Goal: Task Accomplishment & Management: Complete application form

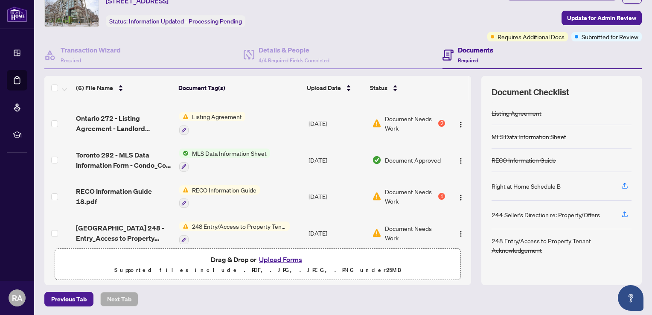
scroll to position [57, 0]
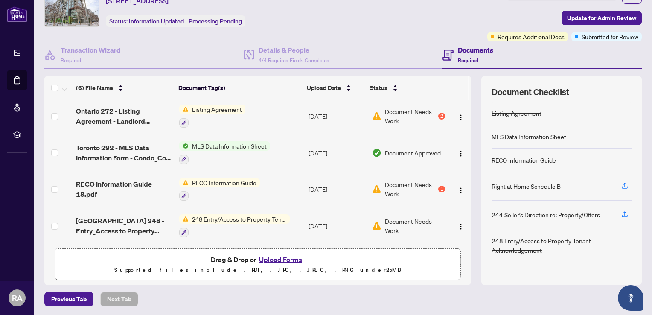
click at [388, 219] on span "Document Needs Work" at bounding box center [415, 225] width 60 height 19
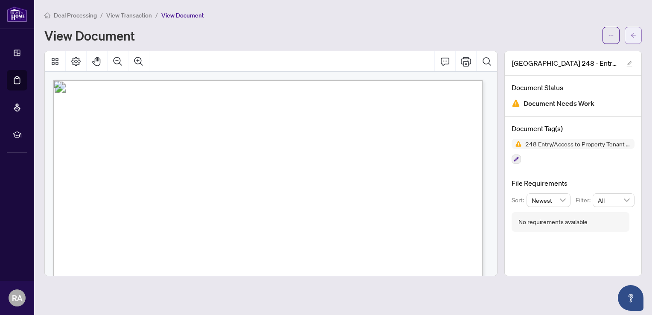
click at [631, 37] on icon "arrow-left" at bounding box center [633, 35] width 6 height 6
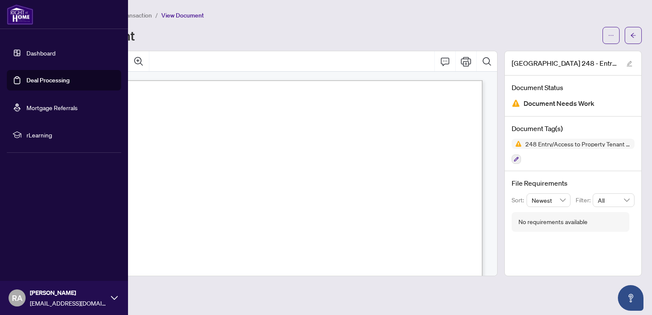
click at [63, 81] on link "Deal Processing" at bounding box center [47, 80] width 43 height 8
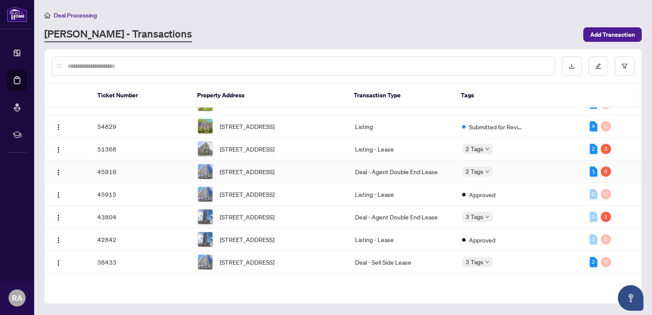
scroll to position [16, 0]
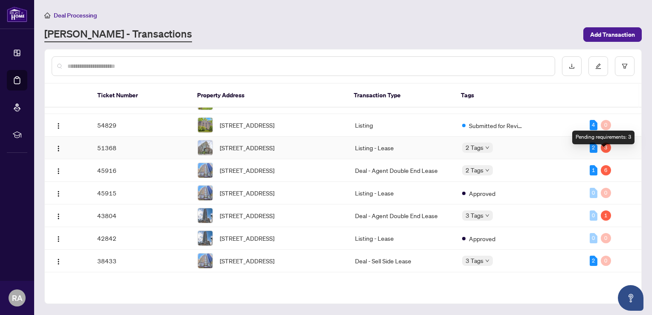
click at [603, 153] on div "3" at bounding box center [606, 147] width 10 height 10
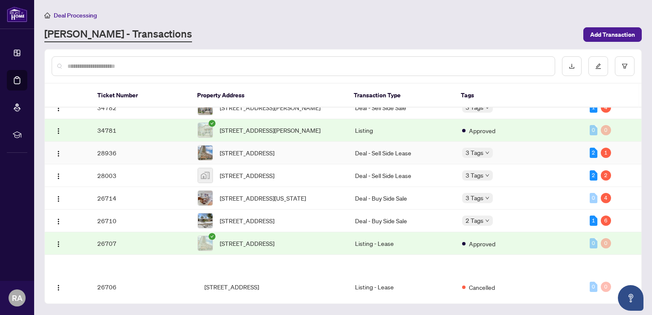
scroll to position [217, 0]
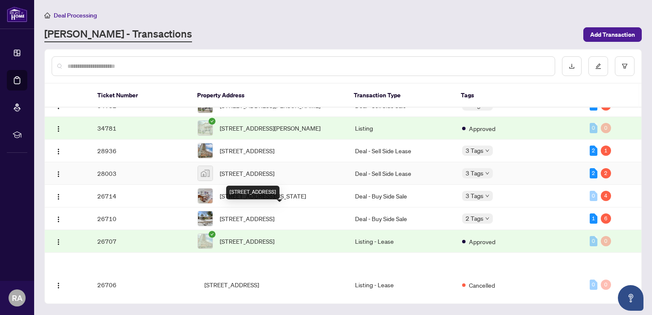
click at [229, 178] on span "[STREET_ADDRESS]" at bounding box center [247, 172] width 55 height 9
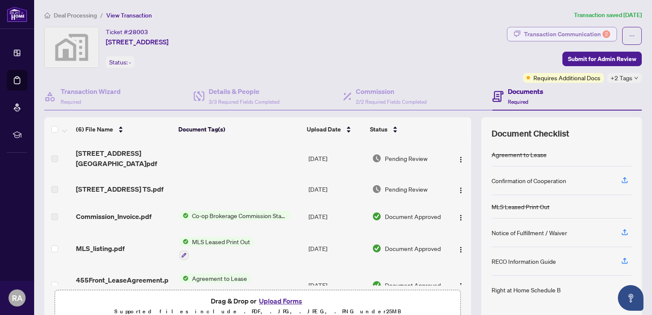
click at [565, 32] on div "Transaction Communication 2" at bounding box center [567, 34] width 86 height 14
type textarea "**********"
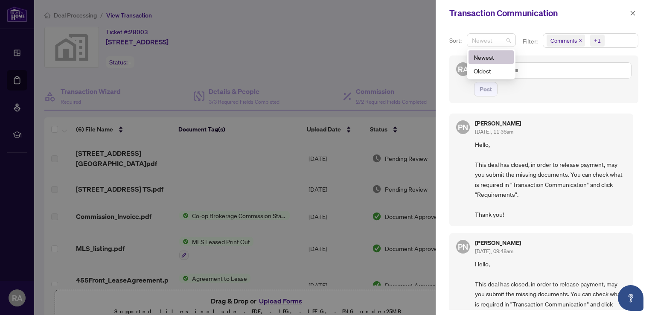
click at [507, 41] on span "Newest" at bounding box center [491, 40] width 39 height 13
click at [534, 58] on div "RA Post" at bounding box center [543, 79] width 189 height 48
click at [635, 11] on icon "close" at bounding box center [633, 13] width 6 height 6
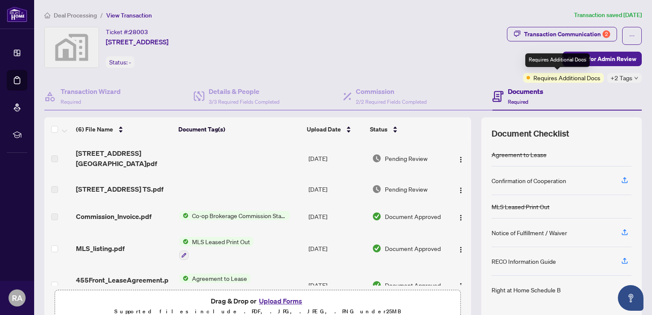
click at [566, 79] on span "Requires Additional Docs" at bounding box center [566, 77] width 67 height 9
click at [625, 77] on span "+2 Tags" at bounding box center [621, 78] width 22 height 10
click at [497, 79] on div "Ticket #: [STREET_ADDRESS] Status: -" at bounding box center [274, 55] width 462 height 56
click at [629, 37] on icon "ellipsis" at bounding box center [632, 36] width 6 height 6
click at [493, 63] on div "Ticket #: [STREET_ADDRESS] Status: -" at bounding box center [273, 47] width 459 height 41
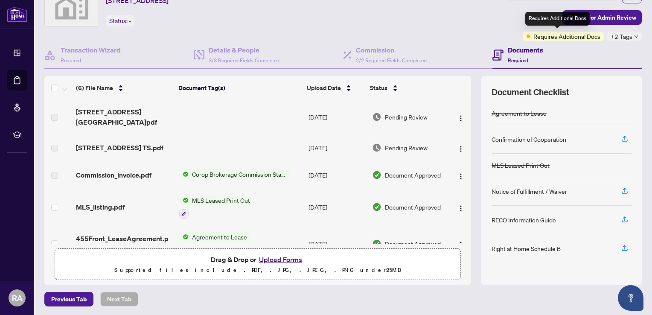
click at [566, 36] on span "Requires Additional Docs" at bounding box center [566, 36] width 67 height 9
click at [626, 35] on div "+2 Tags" at bounding box center [624, 37] width 35 height 10
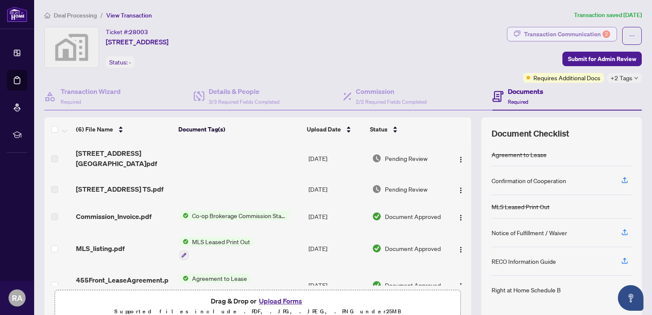
click at [569, 35] on div "Transaction Communication 2" at bounding box center [567, 34] width 86 height 14
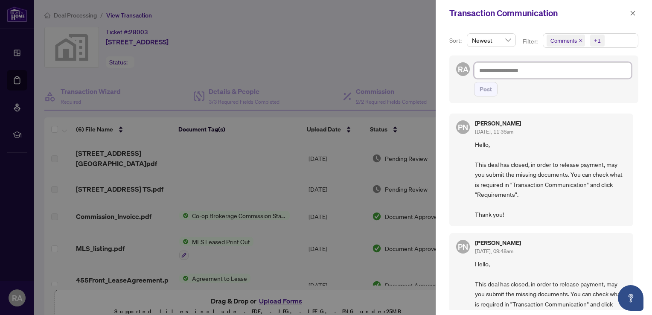
click at [577, 69] on textarea at bounding box center [552, 70] width 157 height 16
click at [565, 92] on div "Post" at bounding box center [552, 89] width 157 height 15
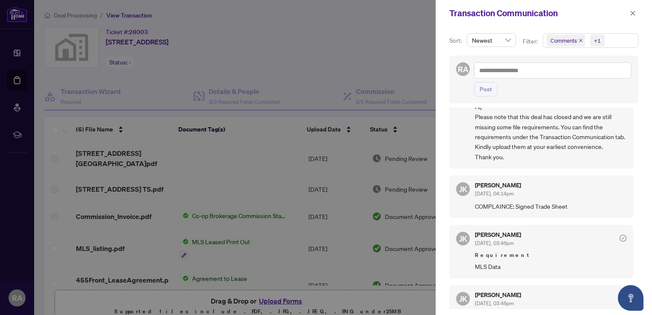
scroll to position [847, 0]
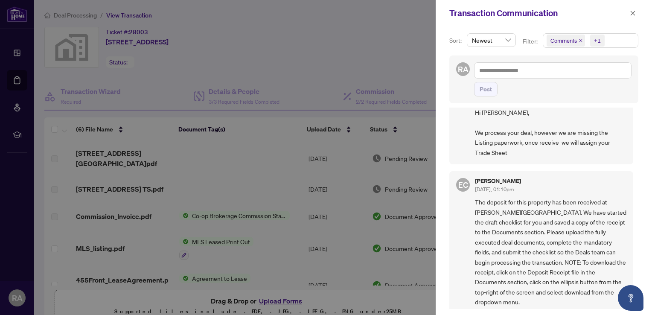
click at [416, 124] on div at bounding box center [326, 157] width 652 height 315
click at [628, 15] on button "button" at bounding box center [632, 13] width 11 height 10
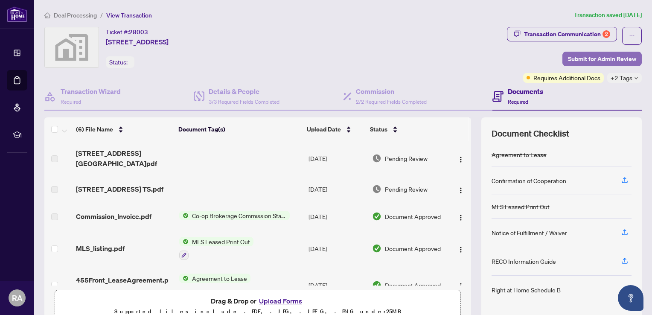
click at [590, 59] on span "Submit for Admin Review" at bounding box center [602, 59] width 68 height 14
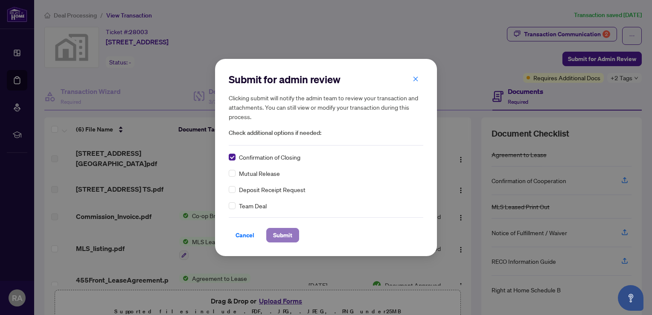
click at [280, 234] on span "Submit" at bounding box center [282, 235] width 19 height 14
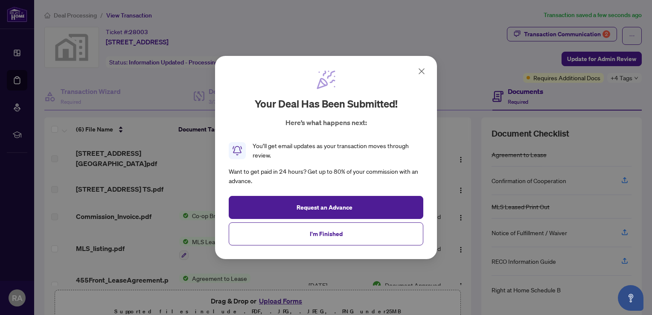
click at [422, 71] on icon at bounding box center [421, 71] width 5 height 5
